Goal: Task Accomplishment & Management: Manage account settings

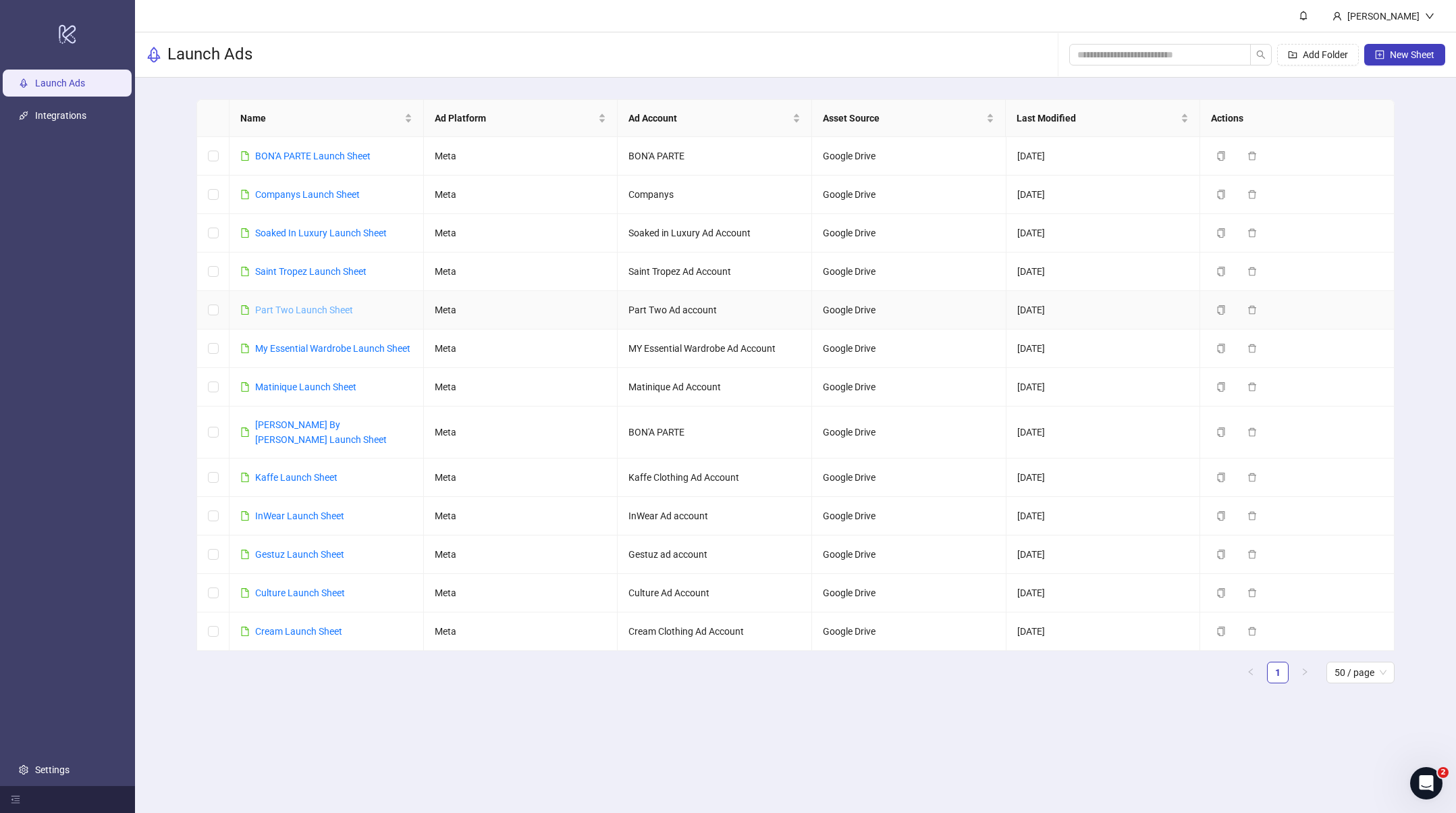
click at [309, 305] on link "Part Two Launch Sheet" at bounding box center [304, 310] width 98 height 11
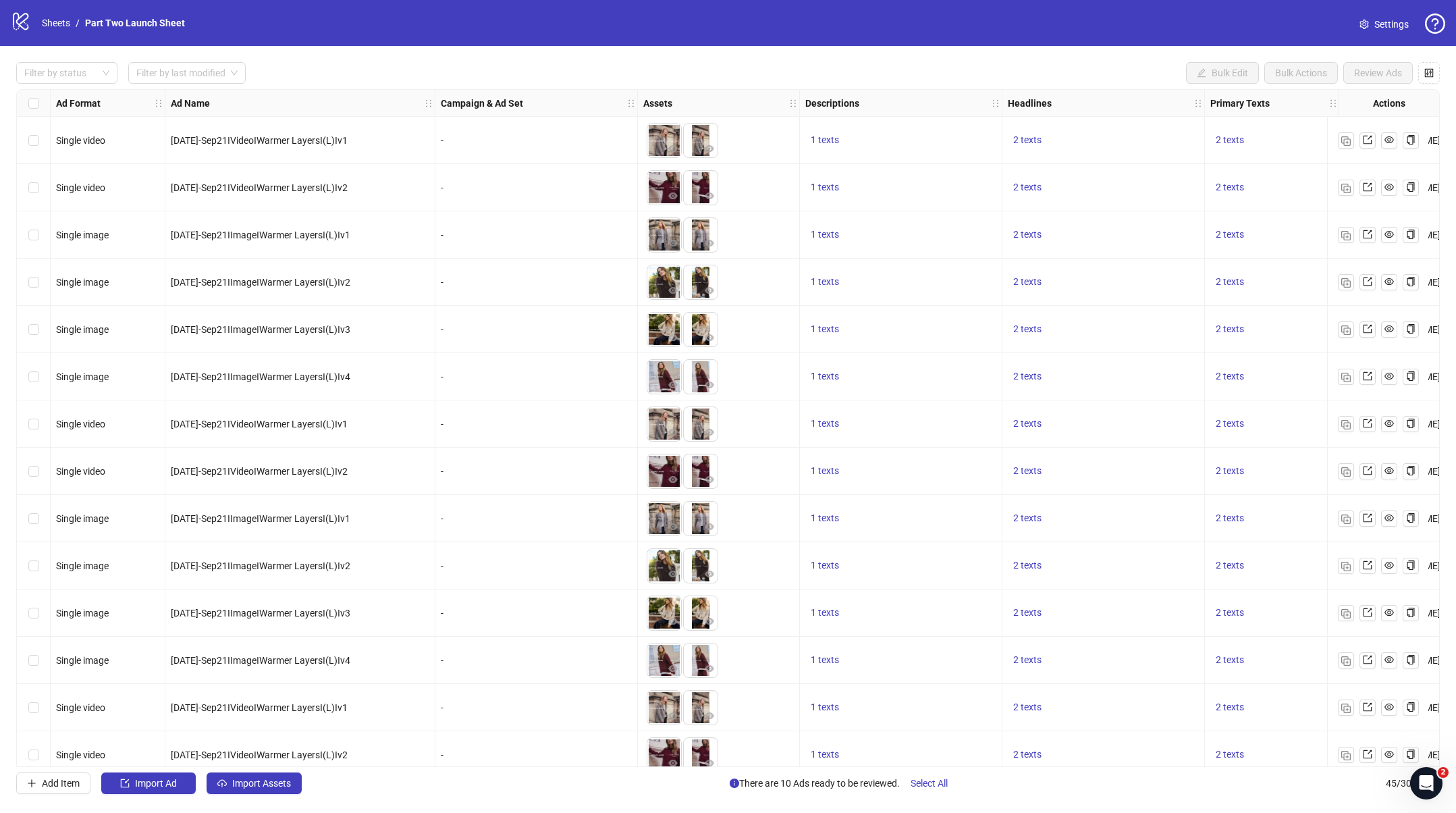
click at [1382, 17] on span "Settings" at bounding box center [1392, 24] width 34 height 14
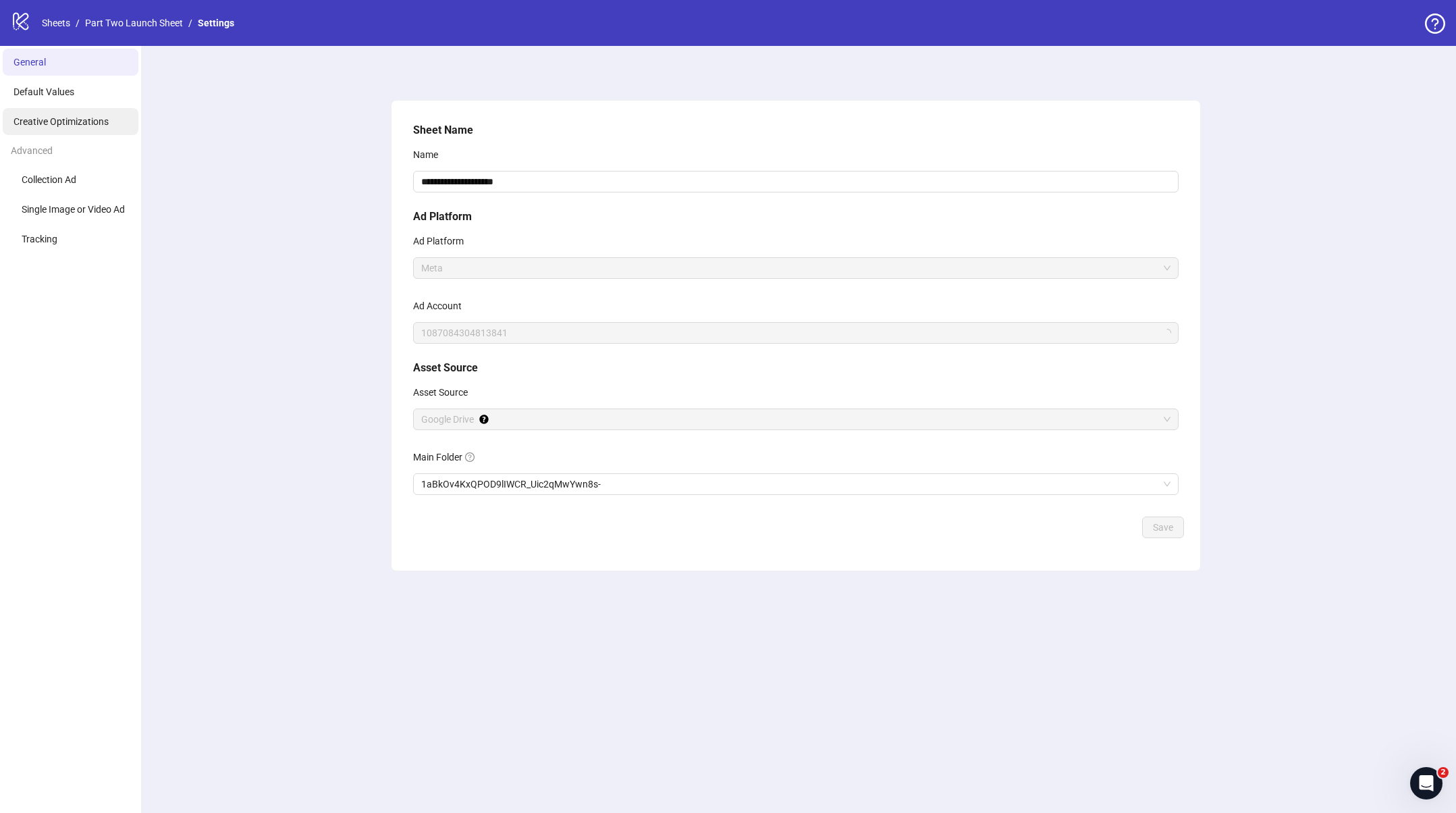
click at [81, 119] on span "Creative Optimizations" at bounding box center [61, 121] width 95 height 11
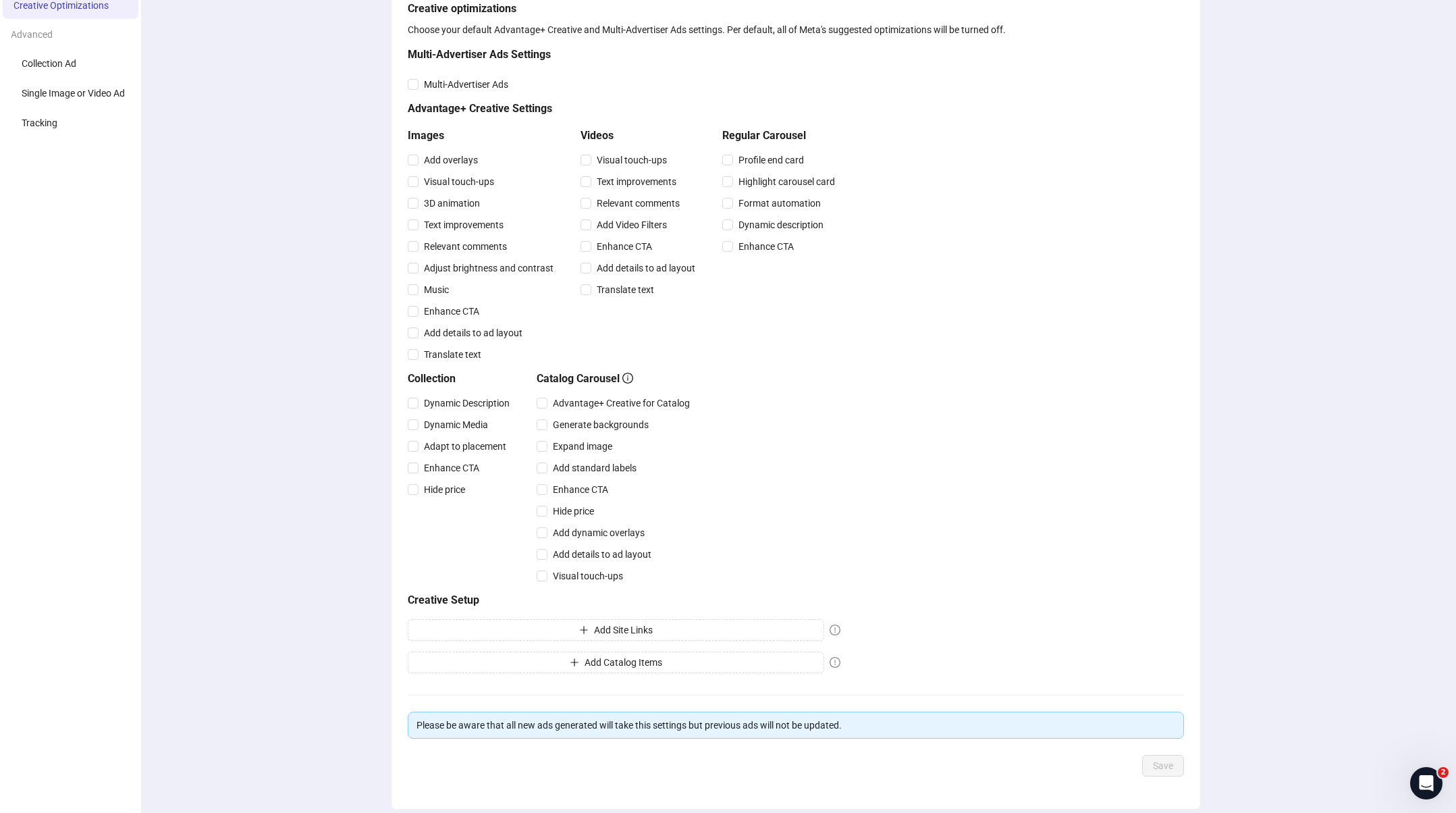
scroll to position [167, 0]
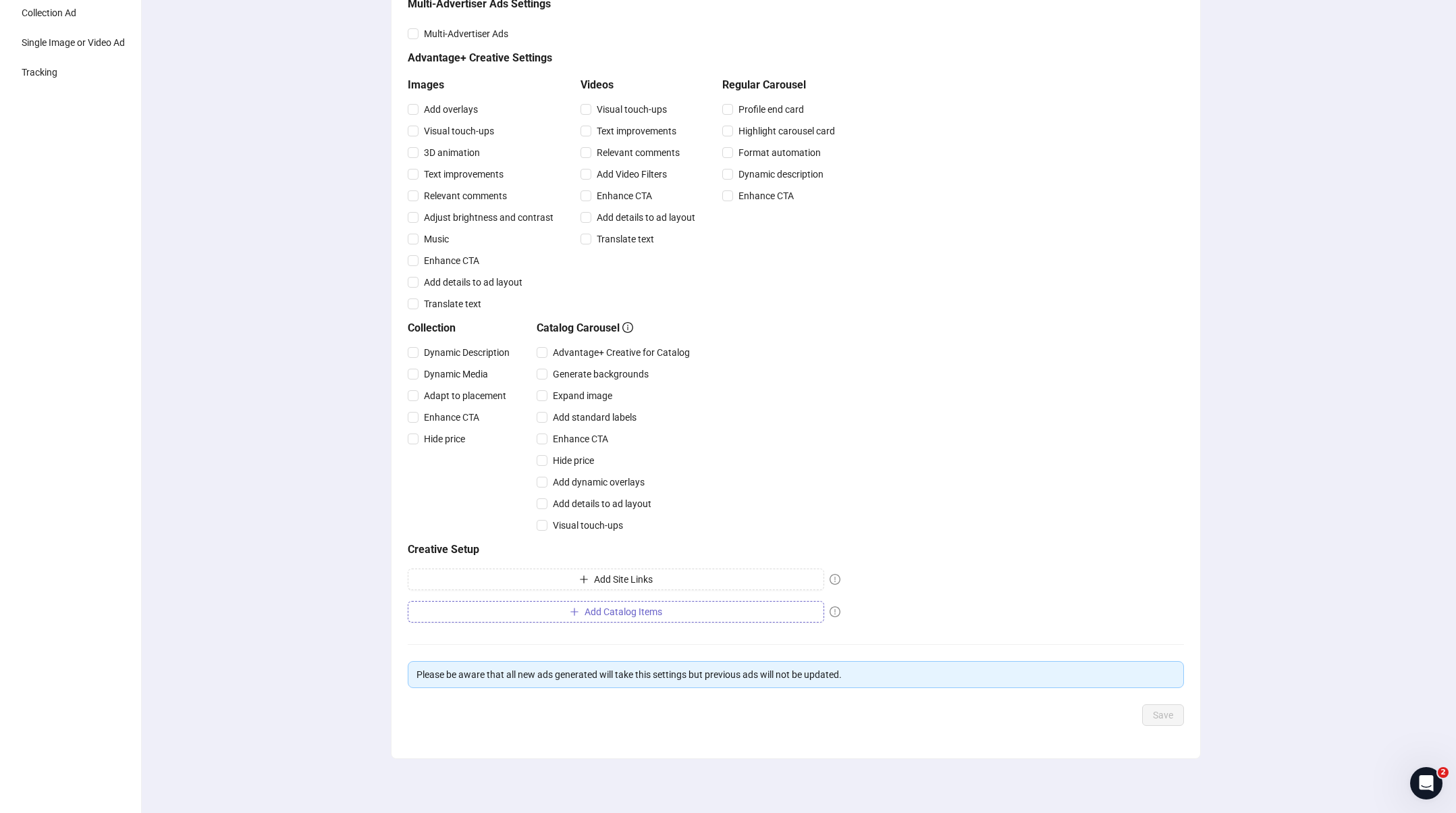
click at [655, 611] on span "Add Catalog Items" at bounding box center [624, 612] width 78 height 11
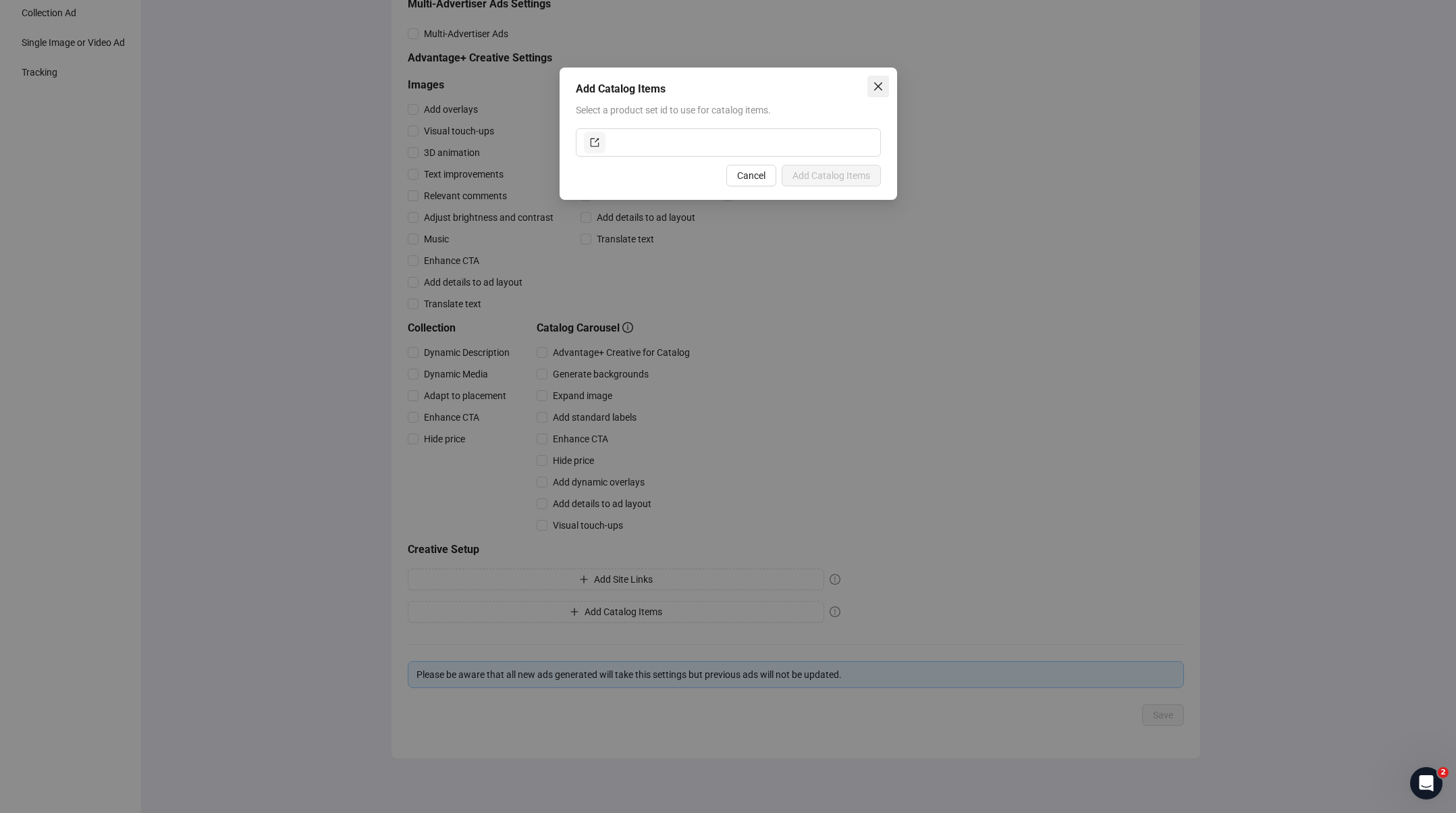
click at [879, 81] on icon "close" at bounding box center [878, 86] width 11 height 11
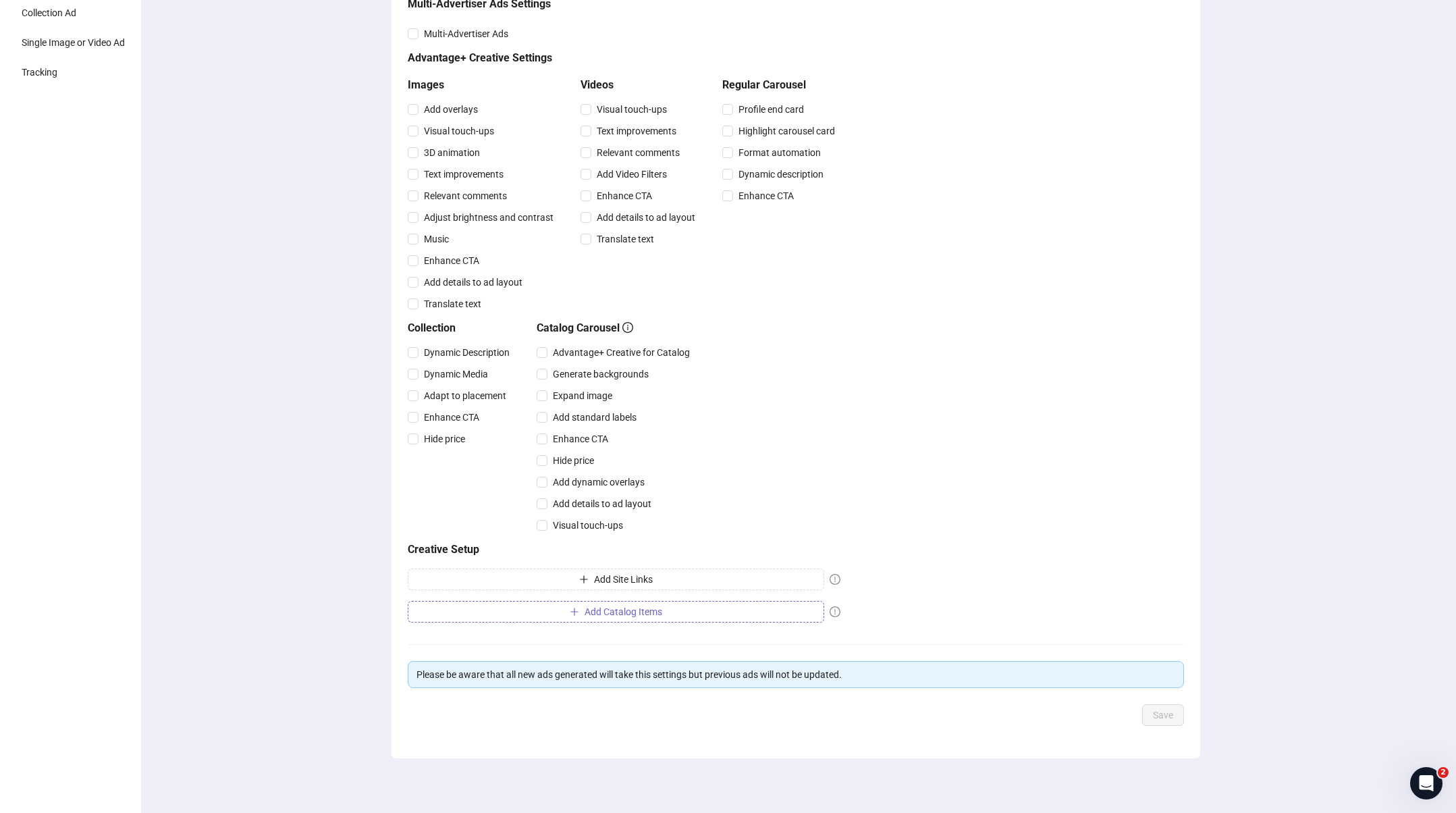
click at [752, 607] on button "Add Catalog Items" at bounding box center [616, 612] width 417 height 22
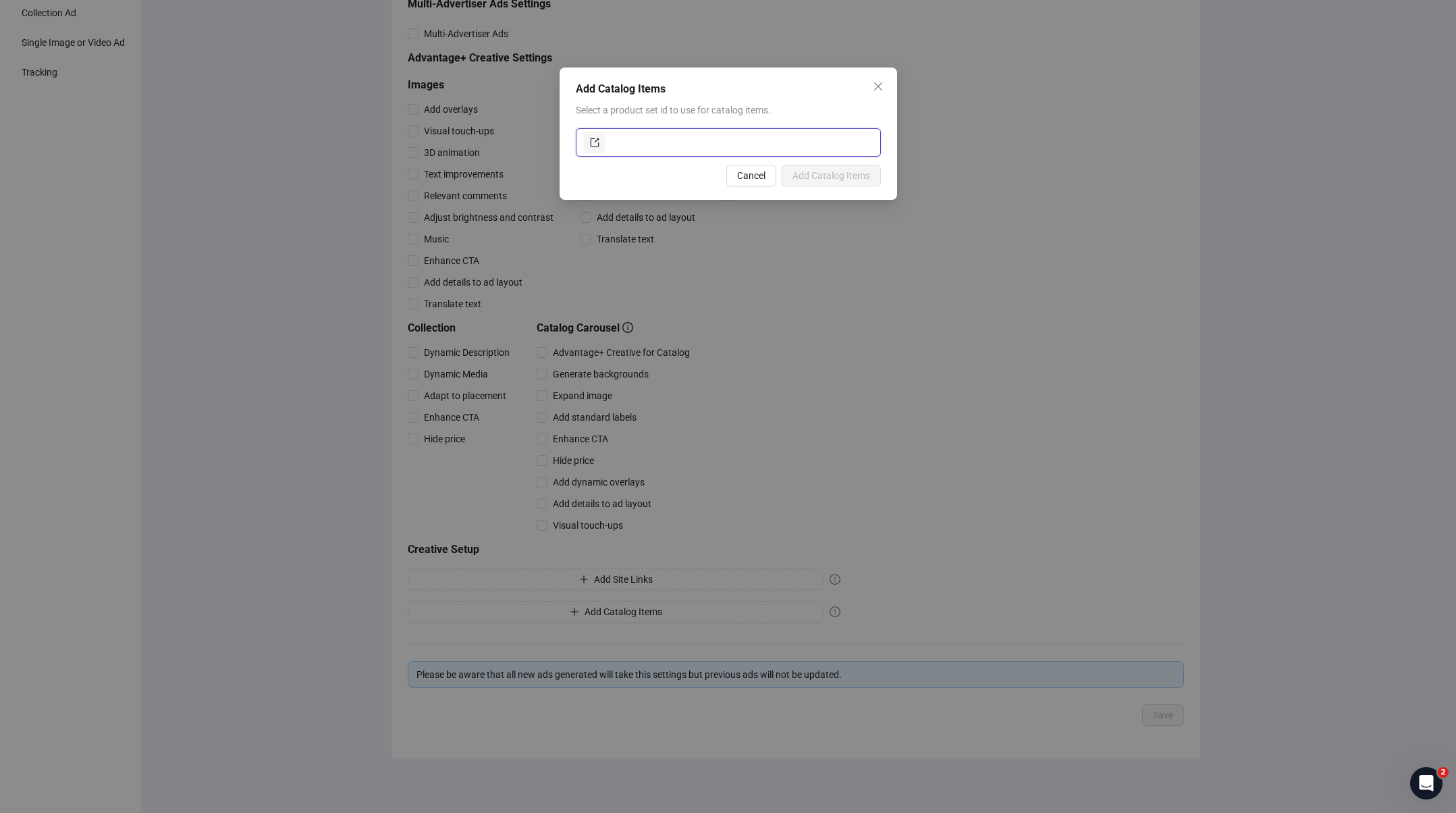
click at [751, 148] on input "text" at bounding box center [741, 142] width 264 height 22
click at [751, 147] on input "text" at bounding box center [741, 142] width 264 height 22
paste input "**********"
type input "**********"
click at [819, 173] on span "Add Catalog Items" at bounding box center [831, 176] width 78 height 11
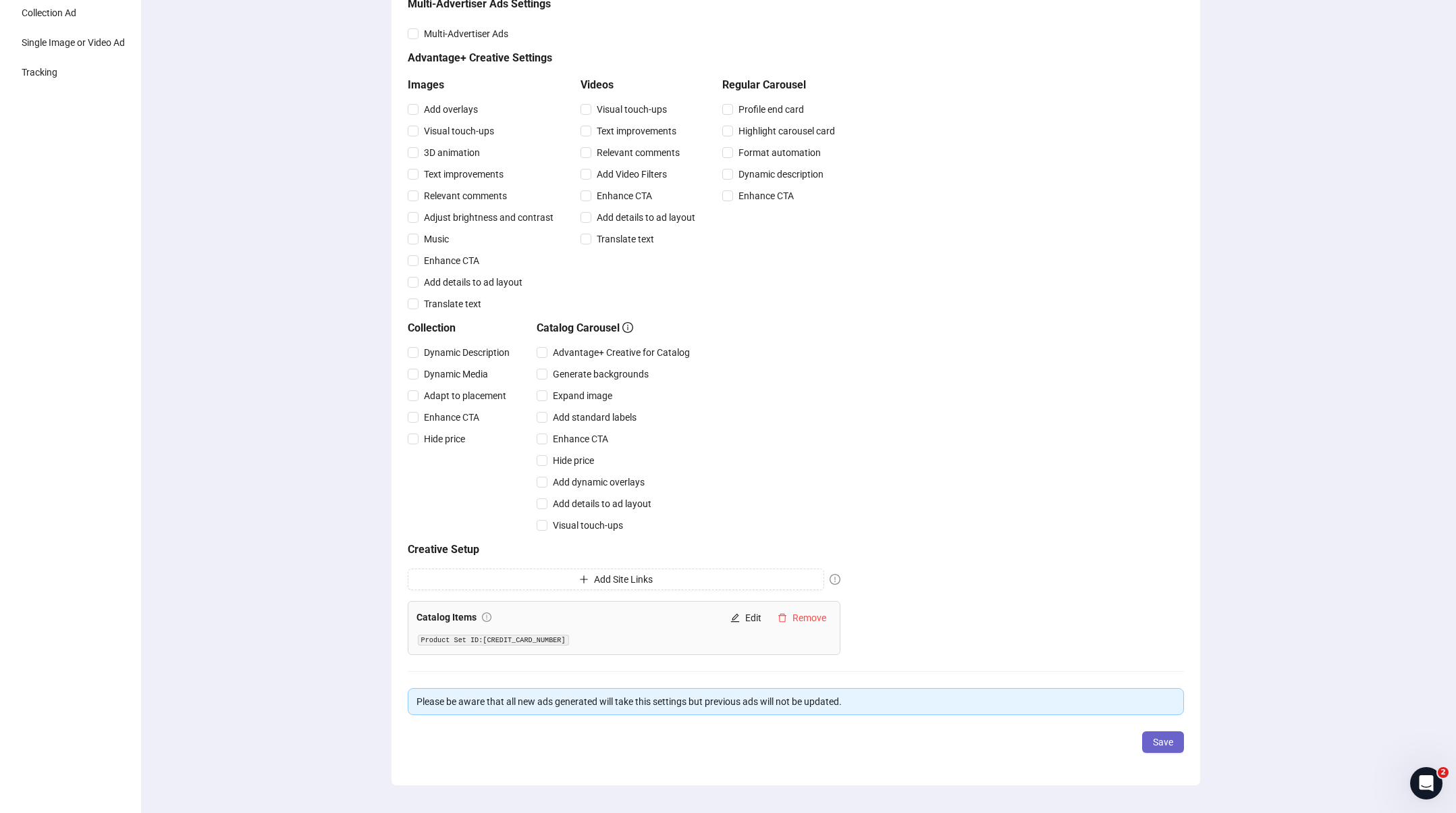
click at [1160, 741] on span "Save" at bounding box center [1164, 742] width 20 height 11
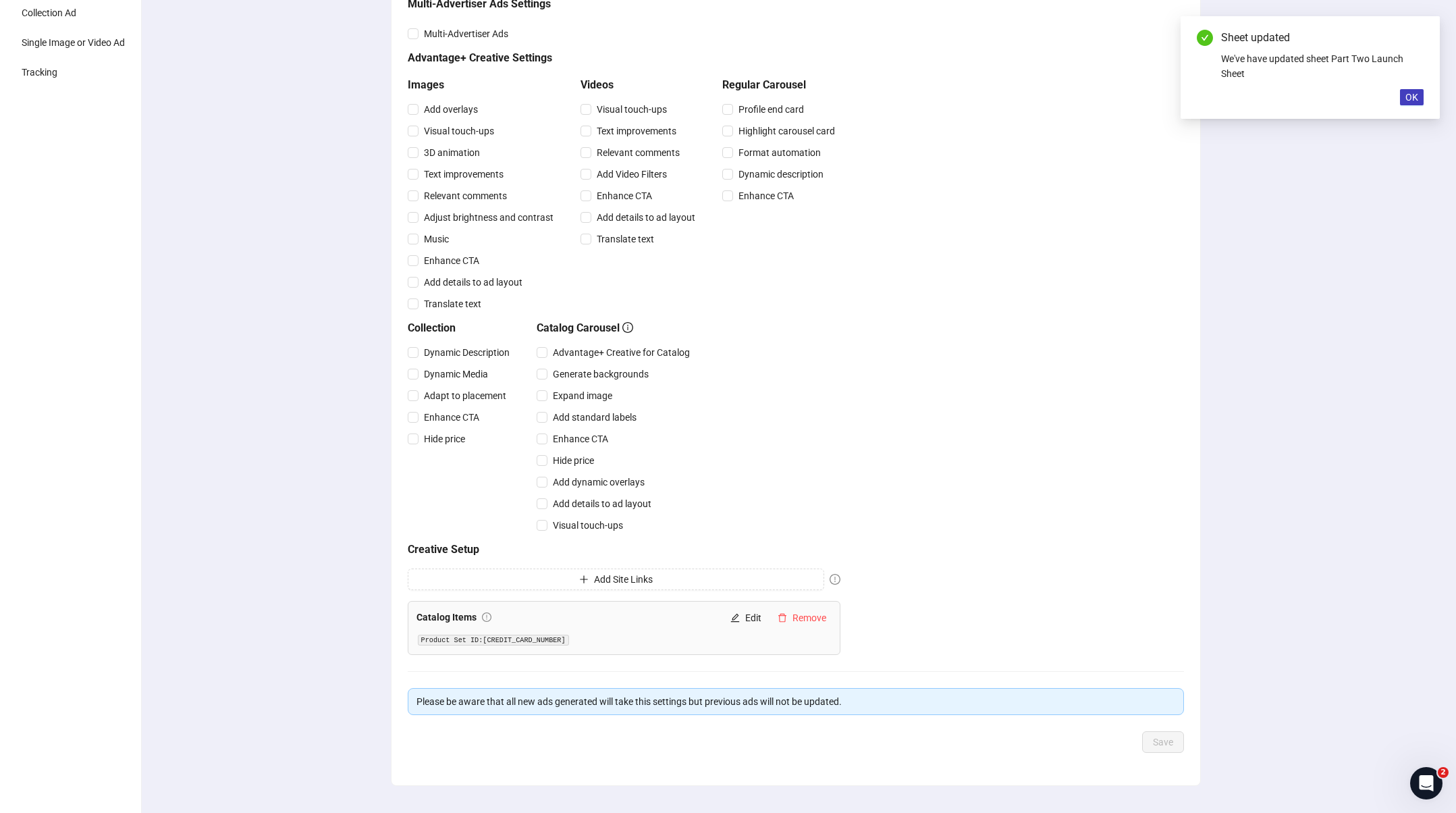
click at [1261, 637] on div "Creative optimizations Choose your default Advantage+ Creative and Multi-Advert…" at bounding box center [795, 359] width 1321 height 961
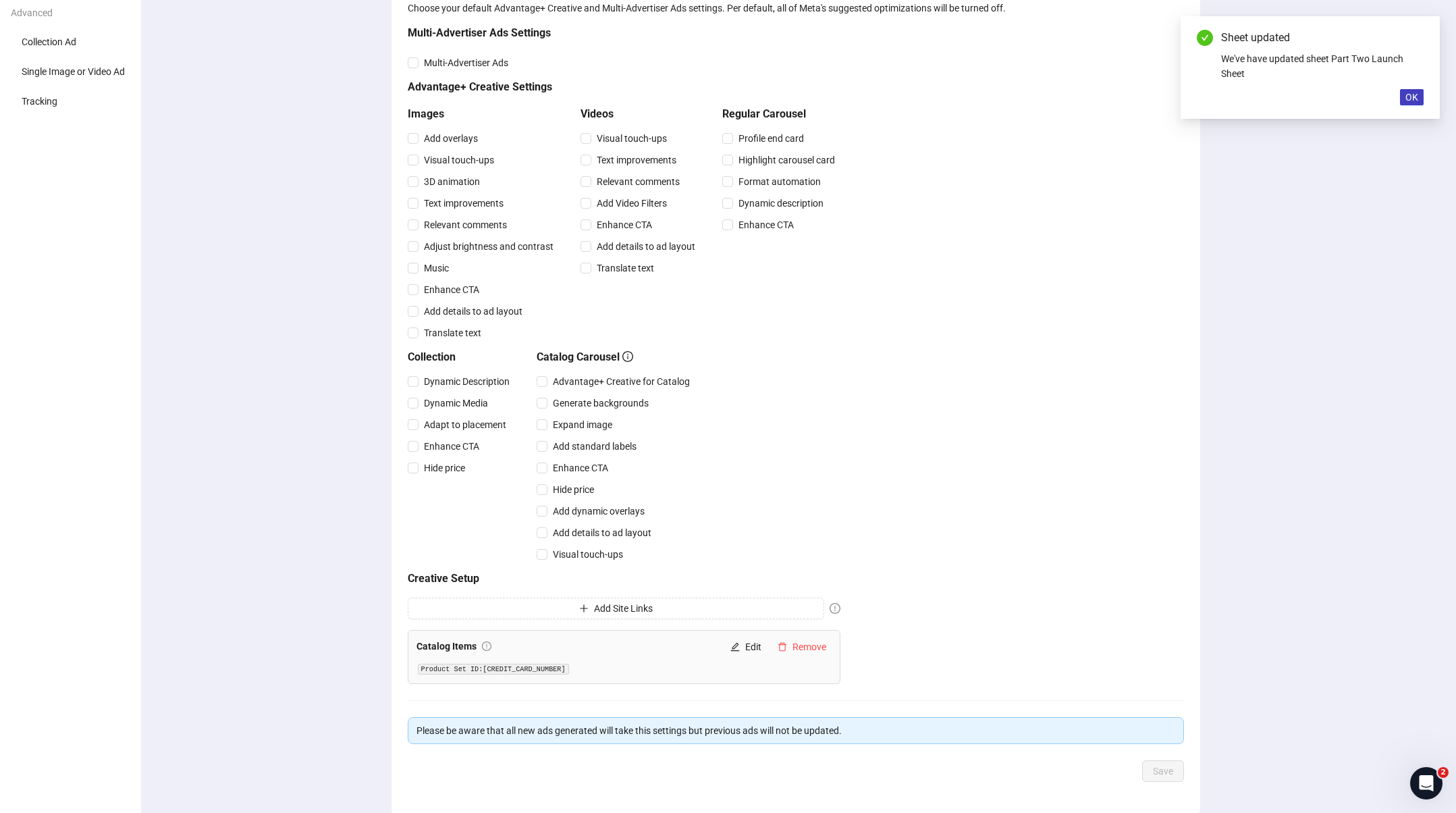
scroll to position [0, 0]
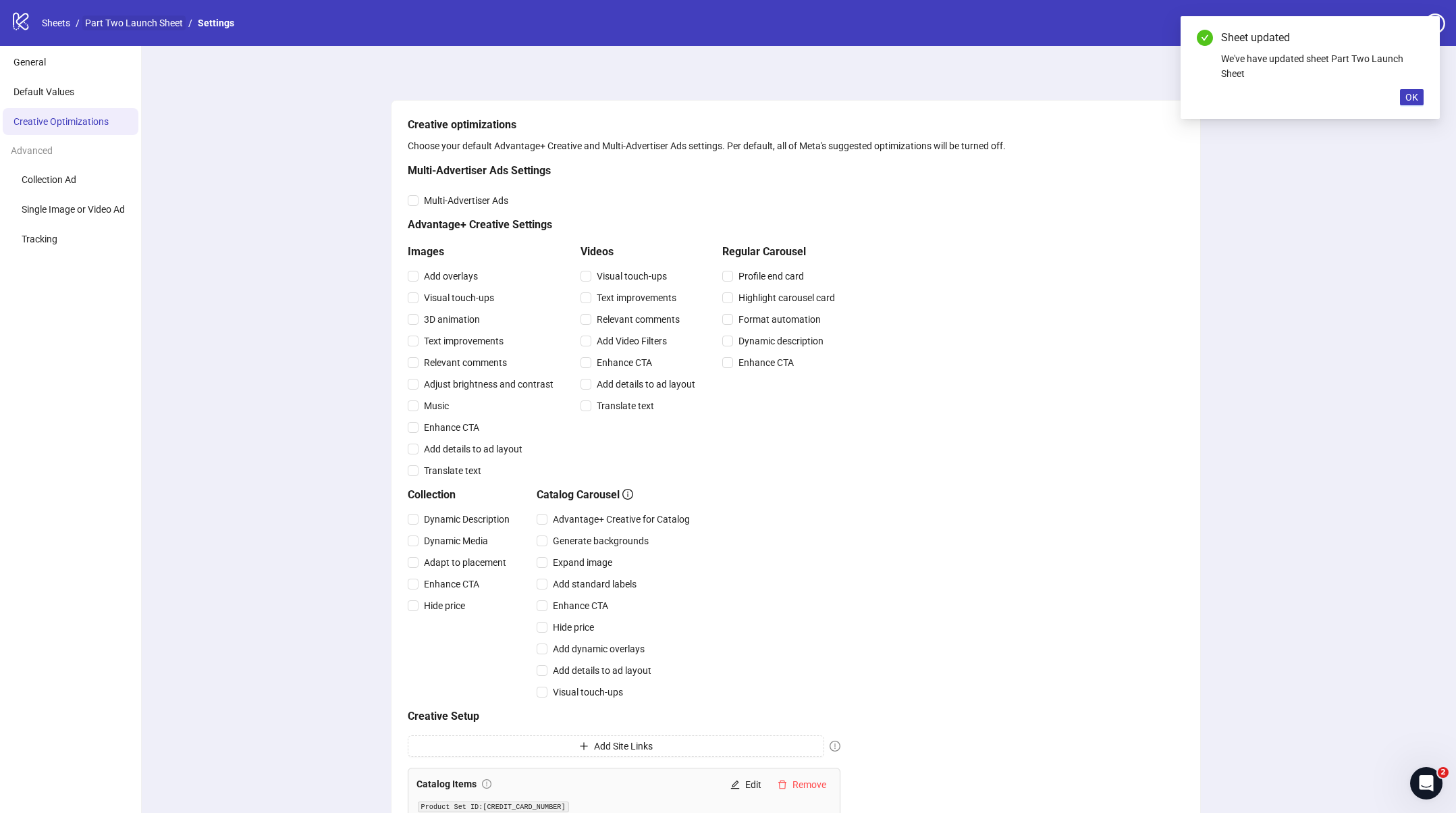
click at [137, 22] on link "Part Two Launch Sheet" at bounding box center [134, 23] width 103 height 14
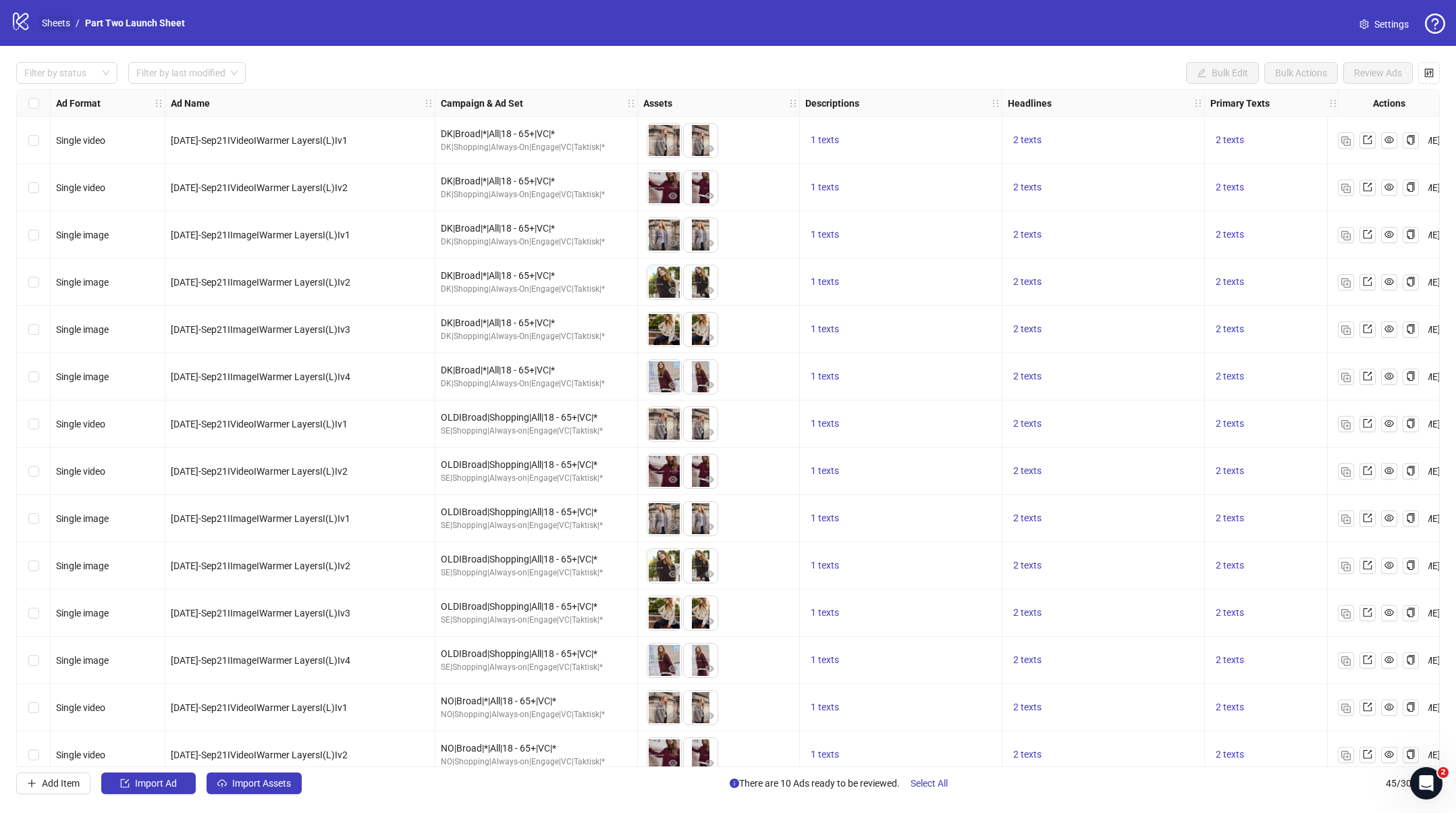
click at [50, 20] on link "Sheets" at bounding box center [55, 23] width 34 height 14
